Goal: Transaction & Acquisition: Purchase product/service

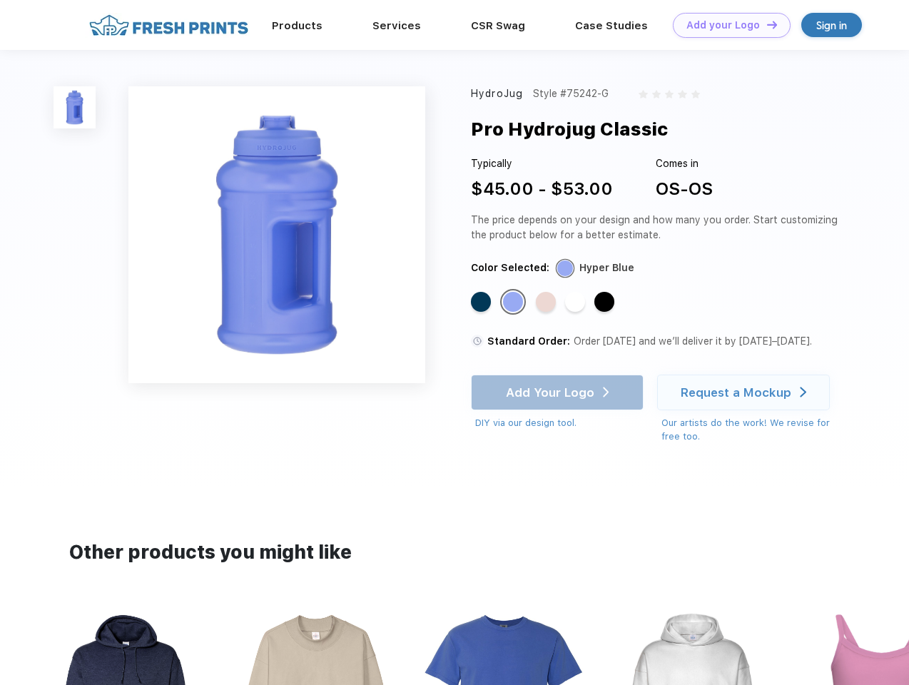
click at [727, 25] on link "Add your Logo Design Tool" at bounding box center [732, 25] width 118 height 25
click at [0, 0] on div "Design Tool" at bounding box center [0, 0] width 0 height 0
click at [766, 24] on link "Add your Logo Design Tool" at bounding box center [732, 25] width 118 height 25
click at [75, 107] on img at bounding box center [75, 107] width 42 height 42
click at [483, 303] on div "Standard Color" at bounding box center [481, 302] width 20 height 20
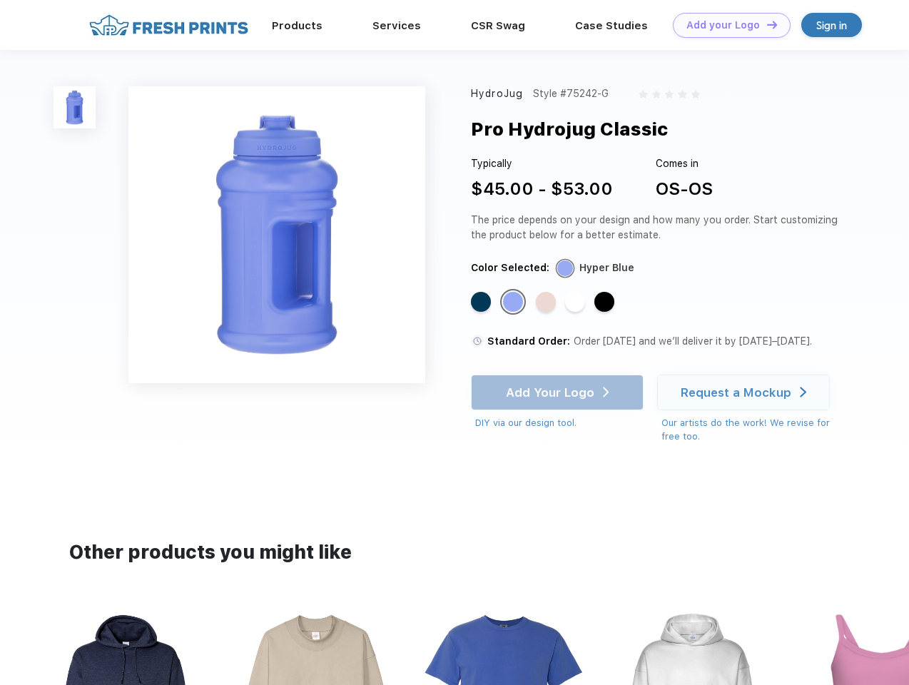
click at [515, 303] on div "Standard Color" at bounding box center [513, 302] width 20 height 20
click at [547, 303] on div "Standard Color" at bounding box center [546, 302] width 20 height 20
click at [577, 303] on div "Standard Color" at bounding box center [575, 302] width 20 height 20
click at [606, 303] on div "Standard Color" at bounding box center [605, 302] width 20 height 20
click at [559, 393] on div "Add Your Logo DIY via our design tool. Ah shoot! This product isn't up in our d…" at bounding box center [557, 403] width 173 height 56
